Goal: Transaction & Acquisition: Purchase product/service

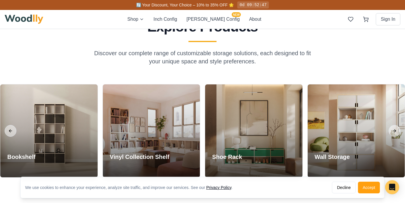
scroll to position [500, 0]
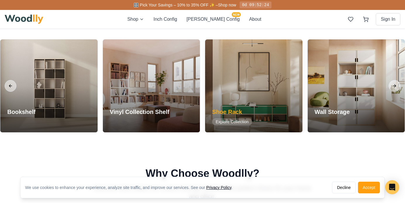
click at [256, 108] on div "Shoe Rack Explore Collection" at bounding box center [232, 117] width 54 height 32
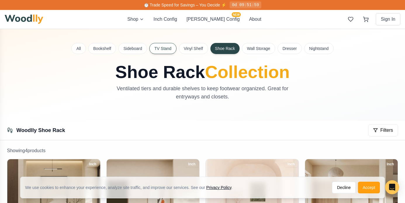
click at [162, 51] on button "TV Stand" at bounding box center [162, 48] width 27 height 11
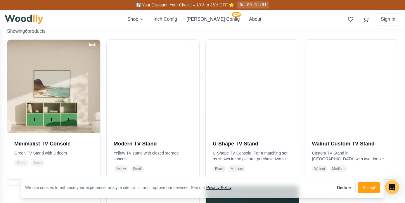
scroll to position [133, 0]
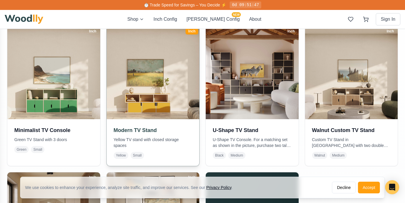
click at [130, 139] on p "Yellow TV stand with closed storage spaces" at bounding box center [153, 143] width 79 height 12
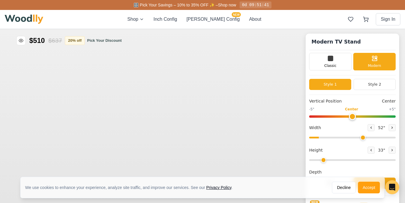
type input "52"
type input "2"
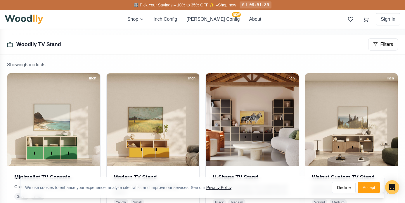
scroll to position [132, 0]
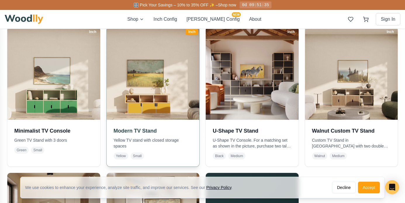
click at [142, 129] on h3 "Modern TV Stand" at bounding box center [153, 131] width 79 height 8
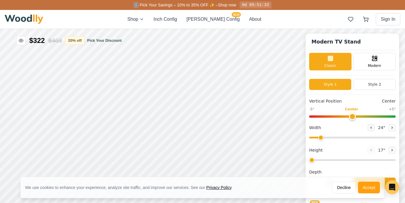
type input "52"
type input "2"
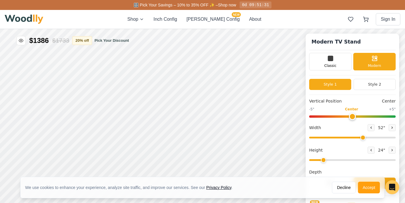
scroll to position [4, 0]
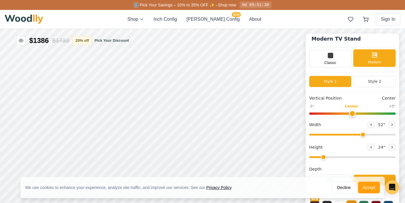
click at [371, 60] on span "Modern" at bounding box center [374, 62] width 13 height 5
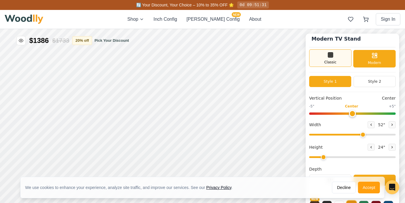
click at [337, 56] on div "Classic" at bounding box center [330, 58] width 42 height 18
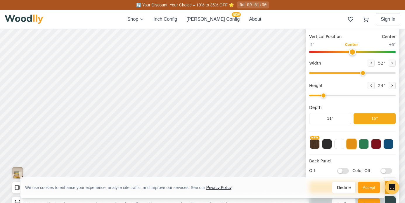
scroll to position [36, 0]
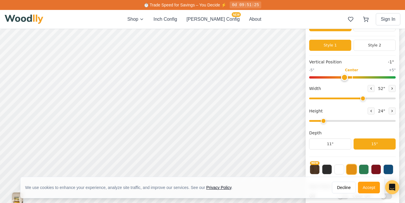
type input "0"
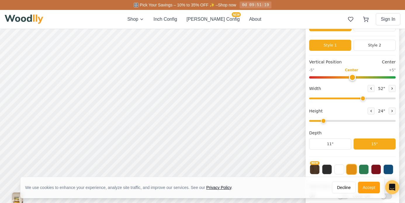
drag, startPoint x: 352, startPoint y: 76, endPoint x: 352, endPoint y: 79, distance: 3.2
click at [352, 79] on input "range" at bounding box center [352, 77] width 87 height 2
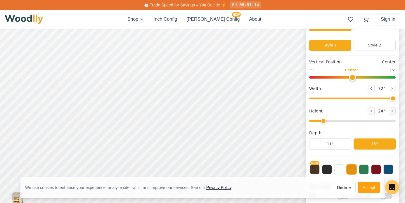
drag, startPoint x: 361, startPoint y: 98, endPoint x: 398, endPoint y: 99, distance: 37.1
type input "72"
click at [396, 99] on input "range" at bounding box center [352, 99] width 87 height 2
click at [381, 43] on button "Style 2" at bounding box center [375, 45] width 42 height 11
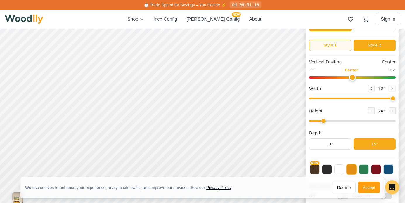
click at [338, 43] on button "Style 1" at bounding box center [330, 45] width 42 height 11
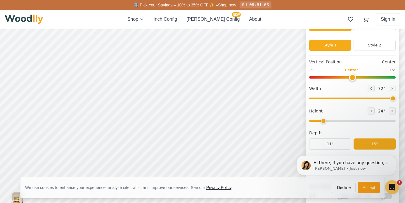
scroll to position [0, 0]
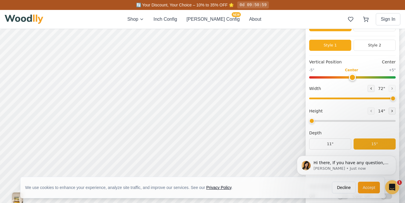
drag, startPoint x: 322, startPoint y: 120, endPoint x: 316, endPoint y: 120, distance: 6.5
type input "1"
click at [316, 120] on input "range" at bounding box center [352, 121] width 87 height 2
click at [333, 143] on button "11"" at bounding box center [330, 144] width 42 height 11
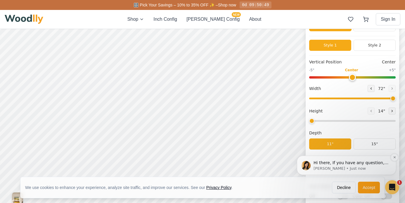
click at [311, 164] on div "Hi there, If you have any question, we are right here for you. 😊 [PERSON_NAME] …" at bounding box center [346, 166] width 91 height 12
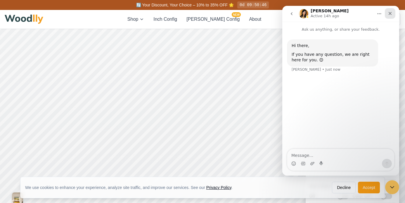
click at [390, 15] on icon "Close" at bounding box center [390, 13] width 5 height 5
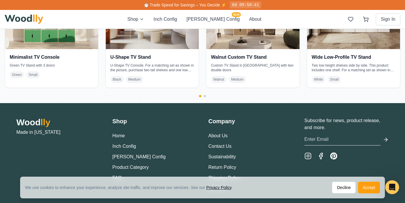
scroll to position [1219, 0]
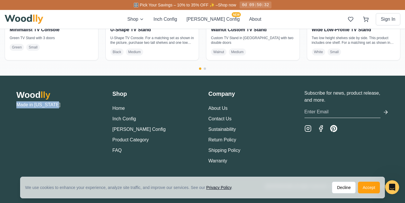
drag, startPoint x: 51, startPoint y: 105, endPoint x: 13, endPoint y: 107, distance: 38.3
click at [13, 107] on div "Wood lly Made in [US_STATE] Shop Home Inch Config [PERSON_NAME] Config Product …" at bounding box center [202, 139] width 391 height 99
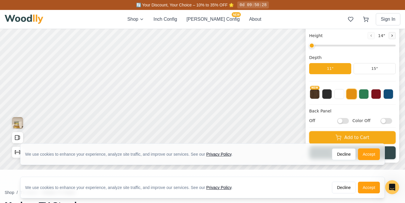
scroll to position [118, 0]
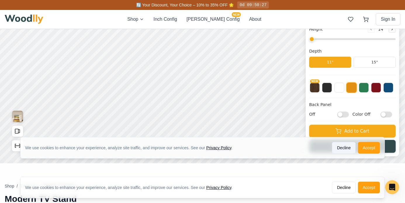
click at [344, 146] on button "Decline" at bounding box center [344, 148] width 24 height 12
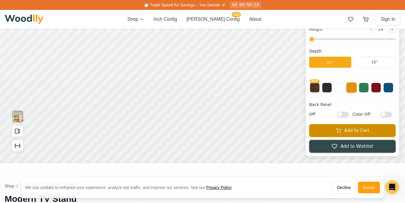
click at [332, 133] on button "Add to Cart" at bounding box center [352, 130] width 87 height 13
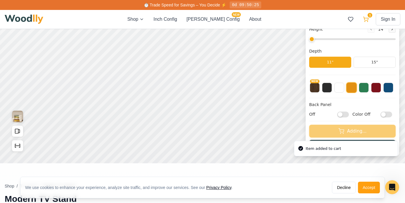
click at [370, 19] on button "1" at bounding box center [366, 19] width 11 height 11
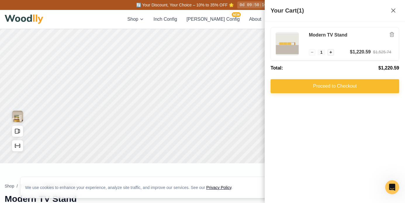
click at [328, 87] on button "Proceed to Checkout" at bounding box center [335, 86] width 129 height 14
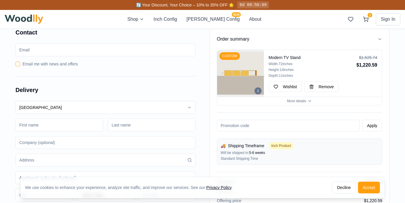
click at [246, 6] on div "0d 09:50:09" at bounding box center [253, 4] width 32 height 7
click at [221, 3] on span "🔄 Your Discount, Your Choice – 10% to 35% OFF 🌟" at bounding box center [185, 5] width 98 height 5
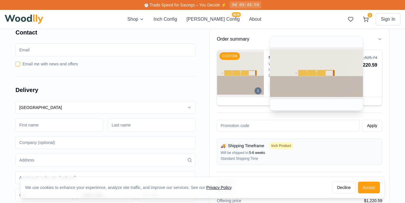
click at [234, 63] on img at bounding box center [240, 73] width 47 height 47
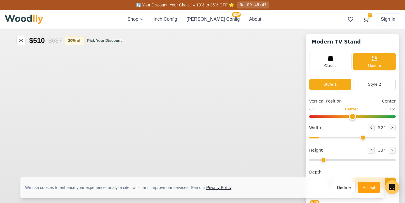
type input "52"
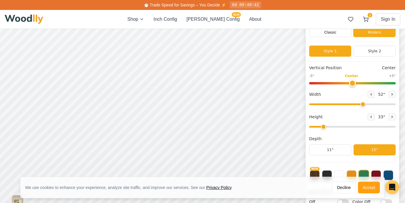
scroll to position [100, 0]
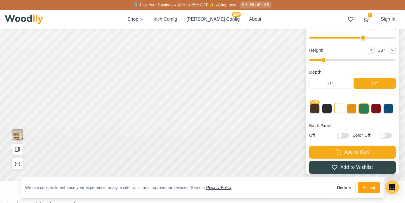
click at [340, 113] on button at bounding box center [339, 108] width 10 height 10
click at [345, 81] on button "11"" at bounding box center [330, 83] width 42 height 11
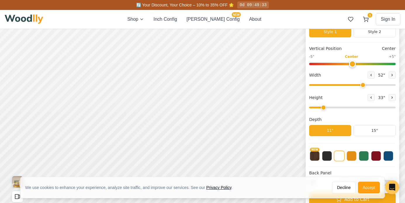
scroll to position [0, 0]
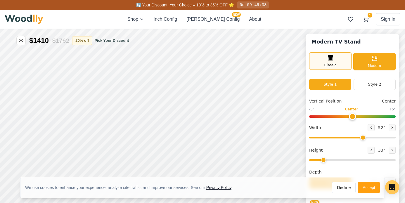
click at [330, 60] on icon at bounding box center [330, 57] width 7 height 7
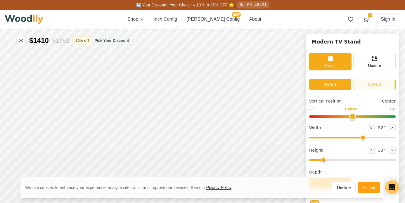
click at [359, 82] on button "Style 2" at bounding box center [375, 84] width 42 height 11
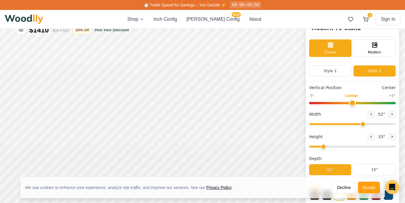
scroll to position [6, 0]
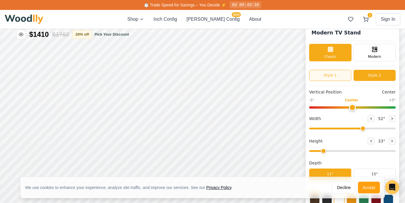
click at [333, 75] on button "Style 1" at bounding box center [330, 75] width 42 height 11
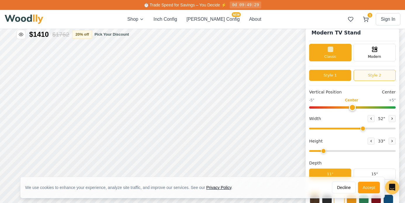
click at [368, 73] on button "Style 2" at bounding box center [375, 75] width 42 height 11
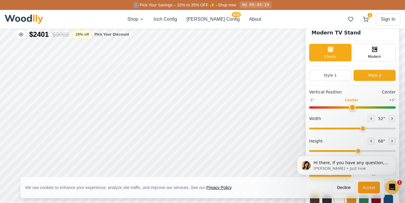
scroll to position [0, 0]
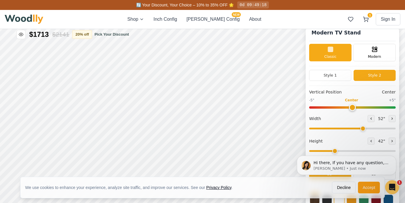
drag, startPoint x: 323, startPoint y: 151, endPoint x: 42, endPoint y: 30, distance: 305.6
click at [337, 152] on input "range" at bounding box center [352, 151] width 87 height 2
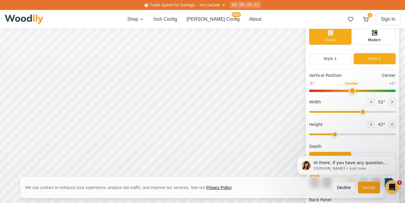
scroll to position [22, 0]
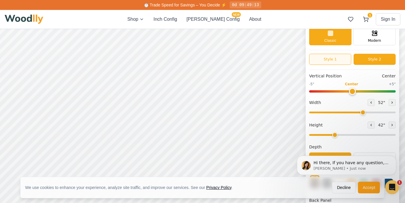
click at [328, 60] on button "Style 1" at bounding box center [330, 59] width 42 height 11
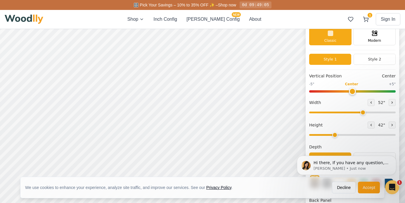
click at [341, 185] on html "Hi there, If you have any question, we are right here for you. 😊 [PERSON_NAME] …" at bounding box center [346, 165] width 117 height 44
click at [341, 189] on button "Decline" at bounding box center [344, 188] width 24 height 12
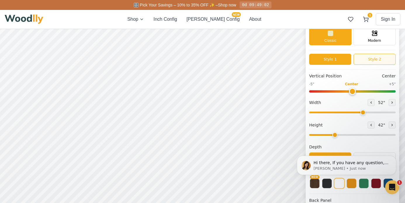
click at [362, 57] on button "Style 2" at bounding box center [375, 59] width 42 height 11
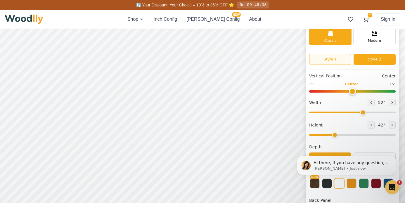
click at [335, 54] on button "Style 1" at bounding box center [330, 59] width 42 height 11
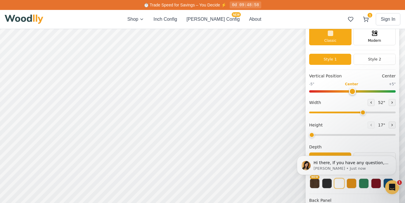
drag, startPoint x: 333, startPoint y: 134, endPoint x: 309, endPoint y: 135, distance: 24.0
click at [309, 135] on input "range" at bounding box center [352, 135] width 87 height 2
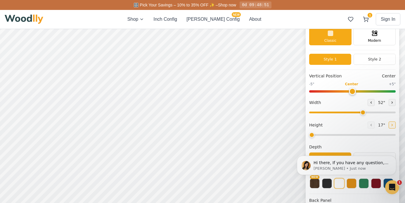
click at [392, 125] on icon at bounding box center [392, 125] width 1 height 2
click at [370, 124] on icon at bounding box center [371, 125] width 4 height 4
type input "1"
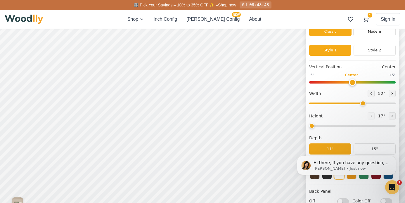
scroll to position [33, 0]
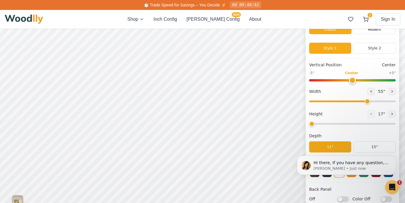
drag, startPoint x: 364, startPoint y: 100, endPoint x: 366, endPoint y: 106, distance: 6.6
type input "55"
click at [366, 102] on input "range" at bounding box center [352, 102] width 87 height 2
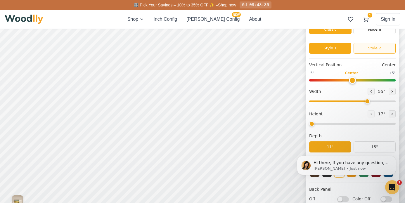
click at [373, 49] on button "Style 2" at bounding box center [375, 48] width 42 height 11
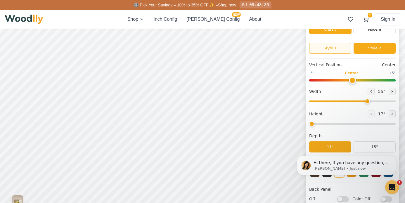
click at [336, 45] on button "Style 1" at bounding box center [330, 48] width 42 height 11
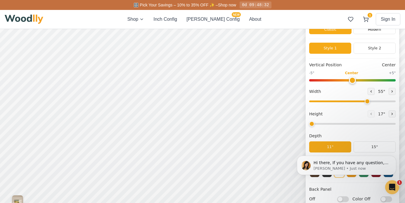
click at [359, 149] on body "Hi there, If you have any question, we are right here for you. 😊 [PERSON_NAME] …" at bounding box center [346, 165] width 112 height 39
click at [365, 145] on html "Hi there, If you have any question, we are right here for you. 😊 [PERSON_NAME] …" at bounding box center [346, 165] width 117 height 44
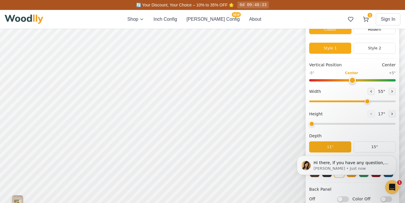
click at [373, 148] on body "Hi there, If you have any question, we are right here for you. 😊 [PERSON_NAME] …" at bounding box center [346, 165] width 112 height 39
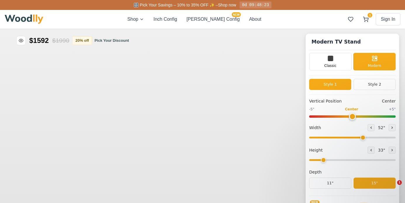
type input "52"
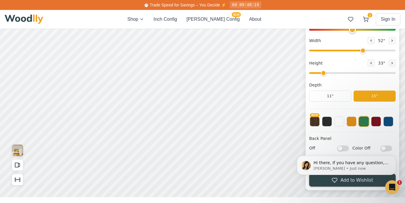
scroll to position [84, 0]
type input "1"
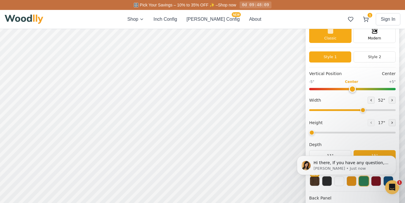
scroll to position [32, 0]
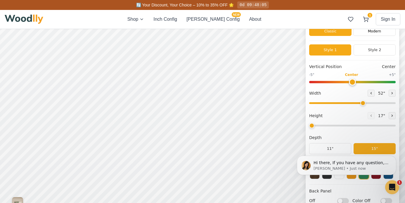
click at [393, 63] on input "range" at bounding box center [383, 64] width 87 height 2
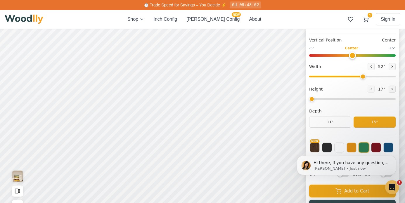
scroll to position [100, 0]
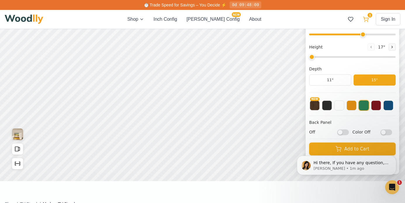
click at [365, 20] on icon at bounding box center [366, 19] width 5 height 4
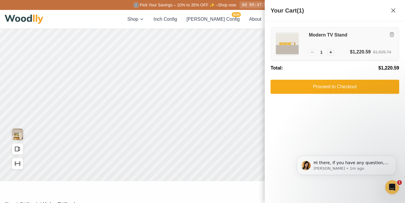
click at [293, 39] on img at bounding box center [287, 43] width 23 height 23
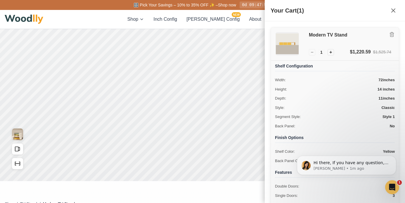
click at [317, 33] on h3 "Modern TV Stand" at bounding box center [350, 35] width 82 height 6
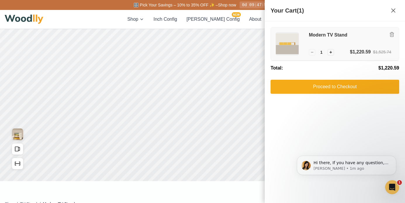
click at [317, 33] on h3 "Modern TV Stand" at bounding box center [350, 35] width 82 height 6
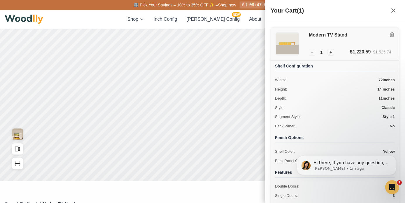
click at [285, 41] on img at bounding box center [287, 43] width 23 height 23
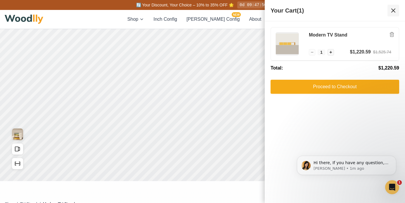
click at [393, 9] on icon at bounding box center [393, 10] width 7 height 7
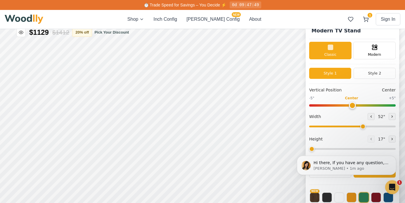
scroll to position [8, 0]
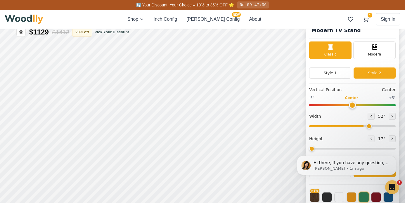
type input "61"
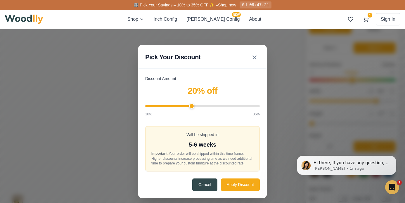
scroll to position [37, 0]
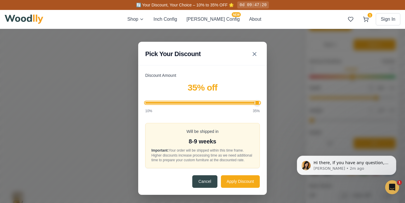
drag, startPoint x: 498, startPoint y: 12, endPoint x: 579, endPoint y: 17, distance: 81.1
type input "35"
click at [350, 20] on input "Discount Amount" at bounding box center [292, 19] width 115 height 2
drag, startPoint x: 370, startPoint y: 7, endPoint x: 379, endPoint y: 6, distance: 8.8
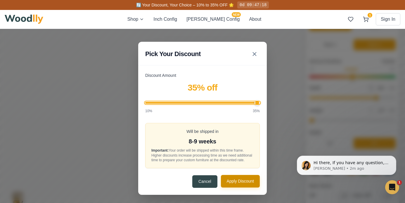
click at [351, 86] on button "Apply Discount" at bounding box center [353, 86] width 39 height 13
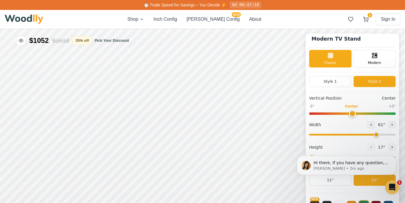
scroll to position [1, 0]
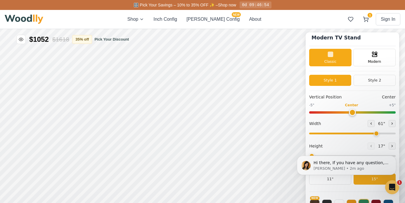
click at [369, 112] on input "range" at bounding box center [366, 113] width 87 height 2
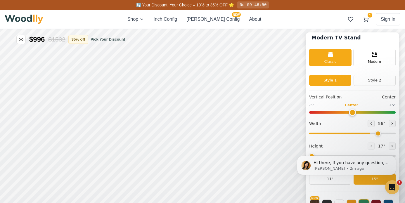
click at [399, 112] on input "range" at bounding box center [367, 113] width 87 height 2
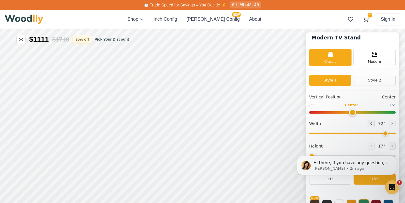
type input "70"
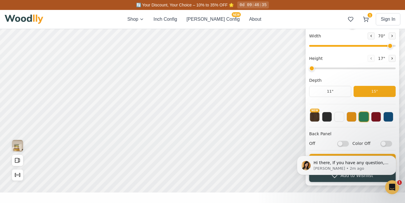
scroll to position [89, 0]
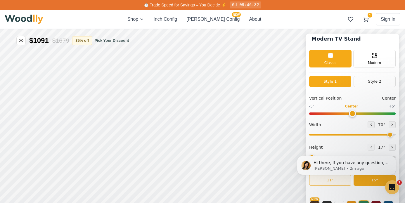
scroll to position [82, 0]
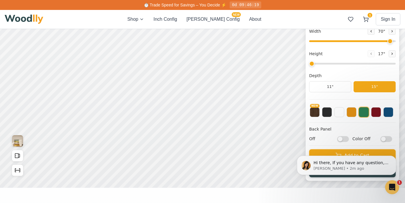
scroll to position [102, 0]
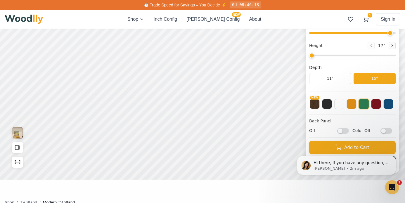
click at [358, 110] on input "Off" at bounding box center [358, 110] width 12 height 6
checkbox input "true"
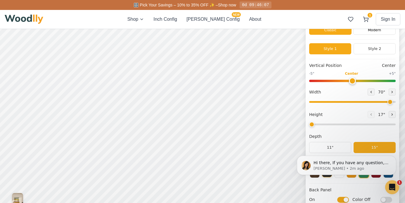
scroll to position [112, 0]
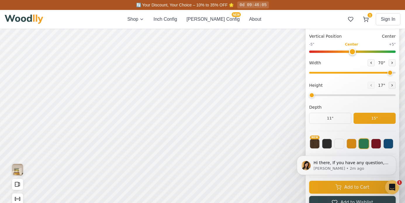
scroll to position [82, 0]
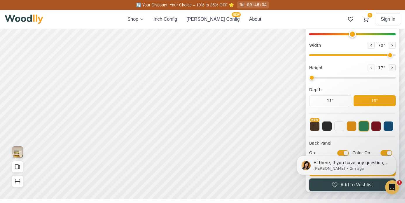
click at [382, 154] on div "Hi there, If you have any question, we are right here for you. 😊 Anna • 2m ago" at bounding box center [347, 138] width 108 height 73
click at [381, 153] on div "Hi there, If you have any question, we are right here for you. 😊 Anna • 3m ago" at bounding box center [347, 138] width 108 height 73
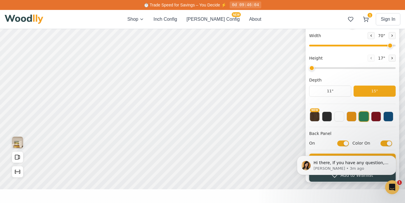
click at [381, 143] on div "Hi there, If you have any question, we are right here for you. 😊 Anna • 3m ago" at bounding box center [347, 138] width 108 height 73
click at [383, 145] on div "Hi there, If you have any question, we are right here for you. 😊 Anna • 3m ago" at bounding box center [347, 138] width 108 height 73
click at [380, 145] on div "Hi there, If you have any question, we are right here for you. 😊 Anna • 3m ago" at bounding box center [347, 138] width 108 height 73
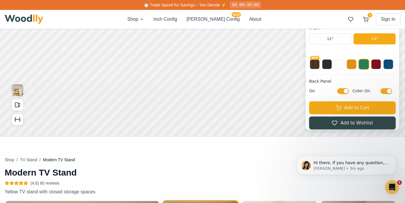
checkbox input "false"
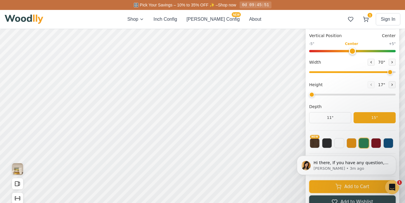
scroll to position [66, 0]
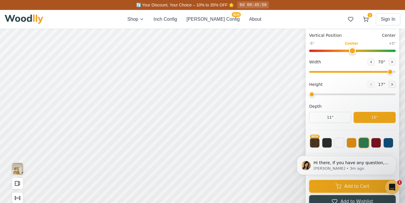
click at [344, 144] on html "Hi there, If you have any question, we are right here for you. 😊 Anna • 3m ago" at bounding box center [346, 165] width 117 height 44
click at [347, 144] on html "Hi there, If you have any question, we are right here for you. 😊 Anna • 3m ago" at bounding box center [346, 165] width 117 height 44
click at [360, 145] on html "Hi there, If you have any question, we are right here for you. 😊 Anna • 3m ago" at bounding box center [346, 165] width 117 height 44
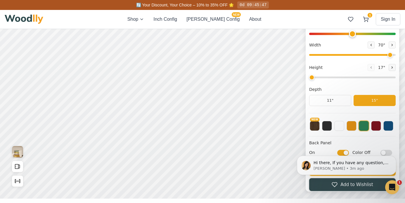
scroll to position [105, 0]
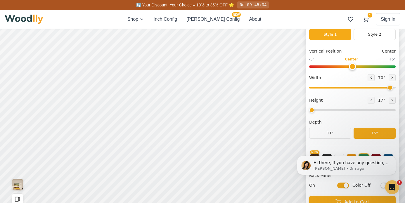
scroll to position [64, 0]
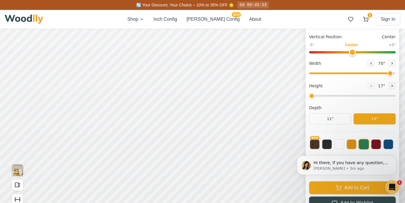
click at [372, 145] on html "Hi there, If you have any question, we are right here for you. 😊 Anna • 3m ago" at bounding box center [346, 165] width 117 height 44
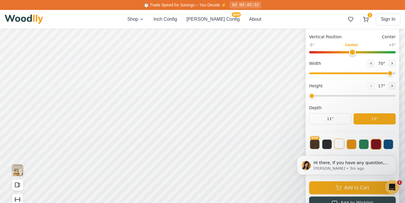
click at [354, 121] on button at bounding box center [353, 124] width 10 height 10
click at [349, 145] on html "Hi there, If you have any question, we are right here for you. 😊 Anna • 3m ago" at bounding box center [346, 165] width 117 height 44
